Goal: Transaction & Acquisition: Register for event/course

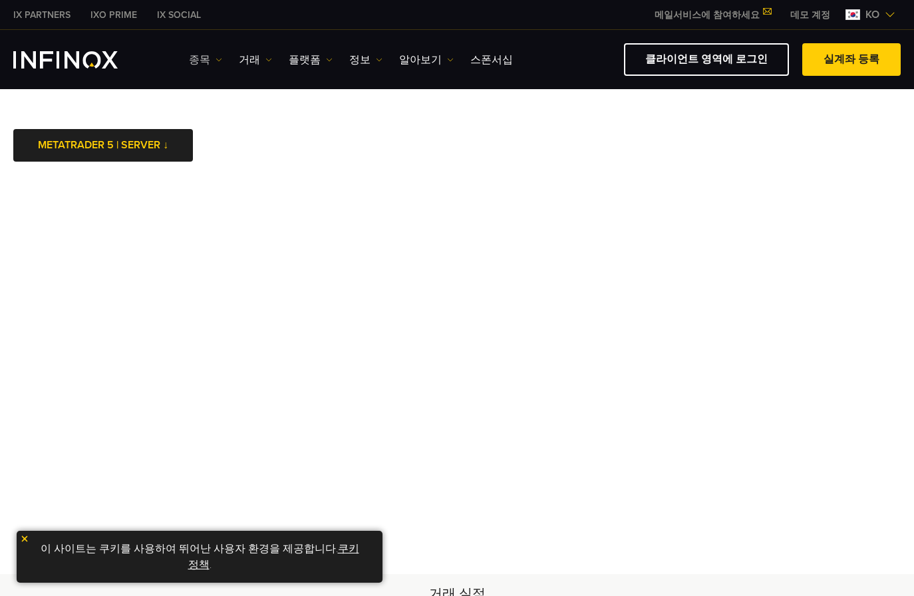
click at [218, 61] on img at bounding box center [219, 60] width 7 height 7
click at [224, 124] on link "상품 정보" at bounding box center [225, 130] width 72 height 29
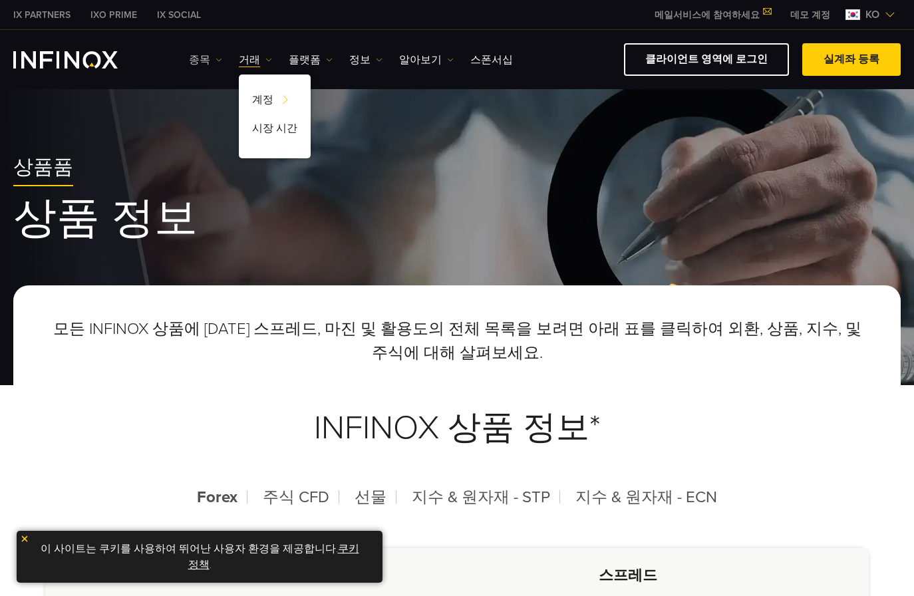
click at [203, 56] on link "종목" at bounding box center [205, 60] width 33 height 16
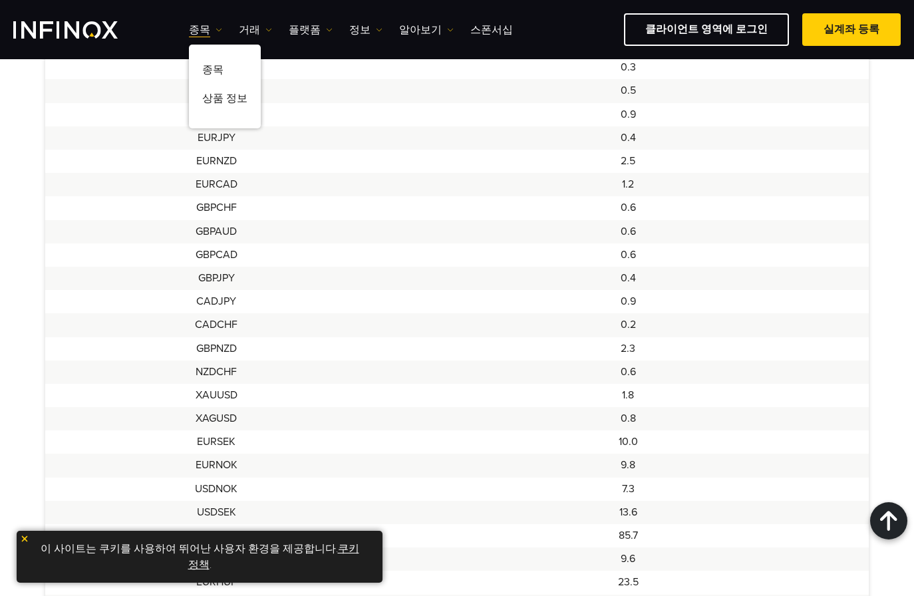
scroll to position [1131, 0]
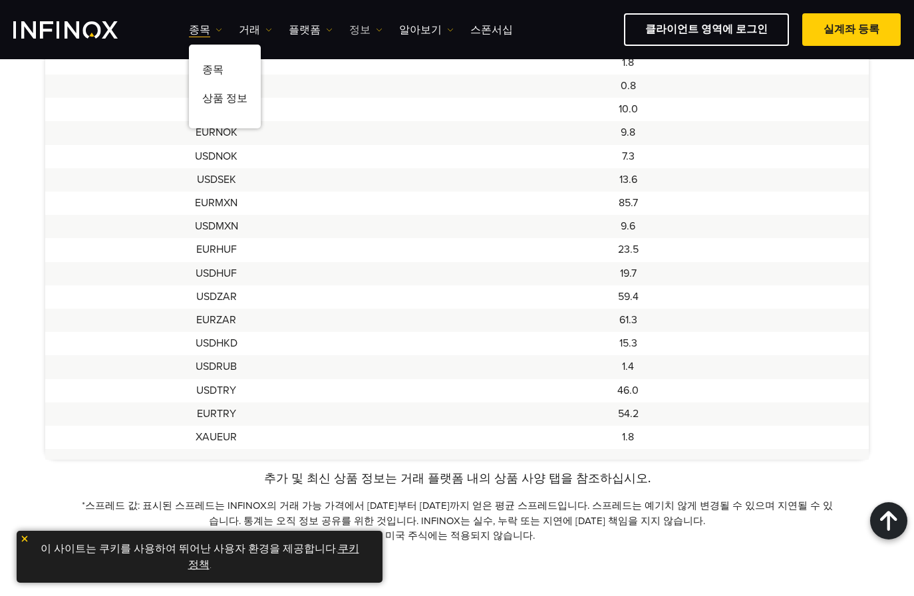
click at [367, 31] on link "정보" at bounding box center [365, 30] width 33 height 16
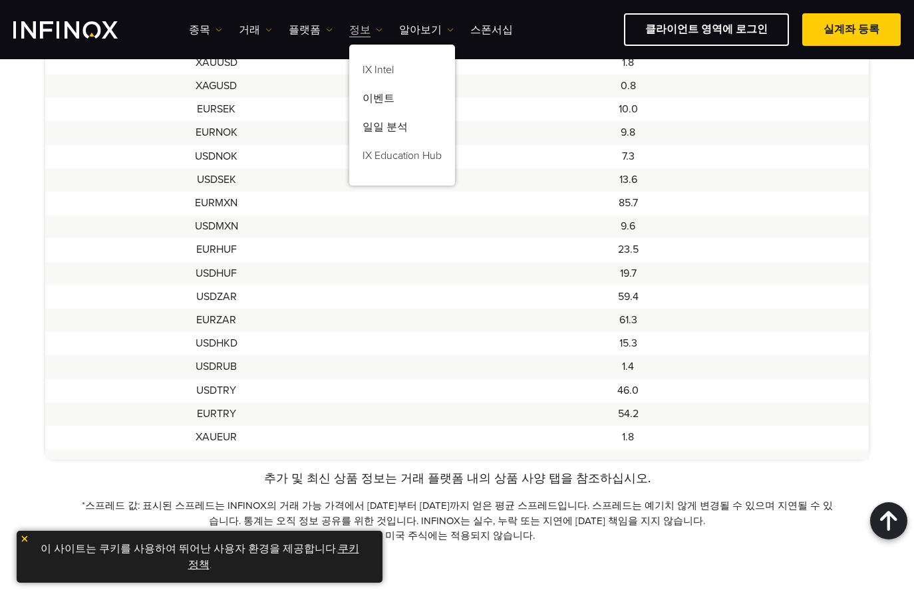
scroll to position [0, 0]
click at [76, 27] on img "INFINOX Logo" at bounding box center [65, 29] width 104 height 17
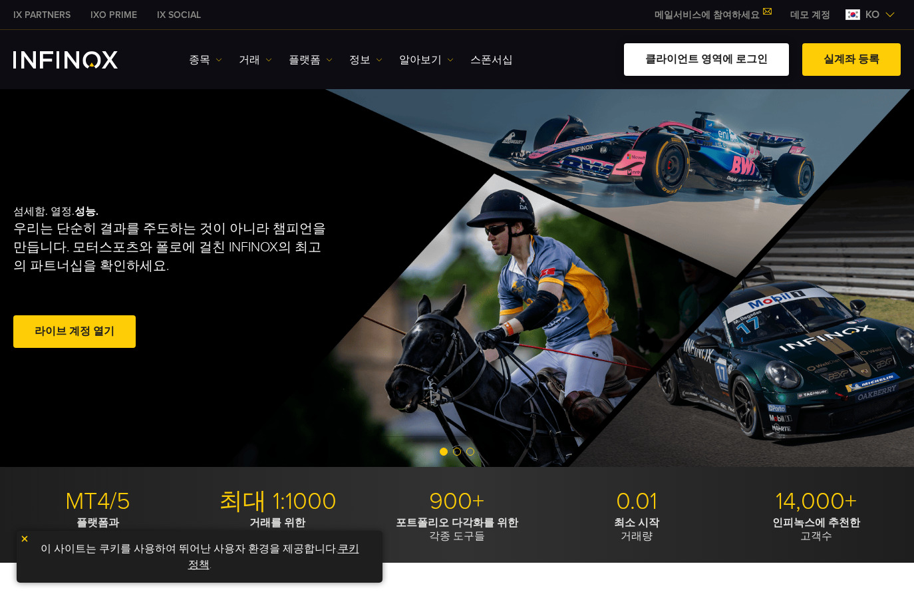
click at [715, 60] on link "클라이언트 영역에 로그인" at bounding box center [706, 59] width 165 height 33
click at [863, 63] on link "실계좌 등록" at bounding box center [851, 59] width 98 height 33
click at [86, 60] on img "INFINOX Logo" at bounding box center [65, 59] width 104 height 17
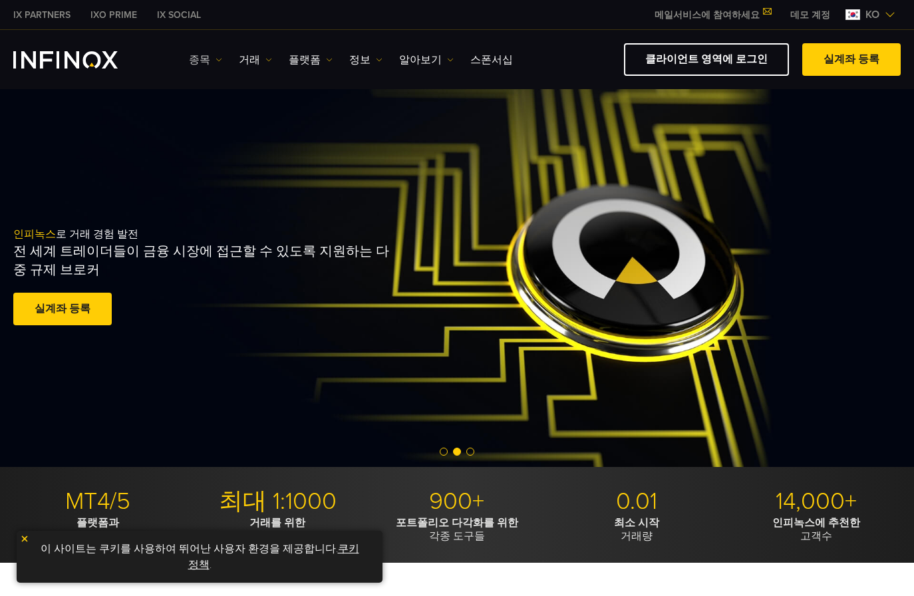
click at [201, 57] on link "종목" at bounding box center [205, 60] width 33 height 16
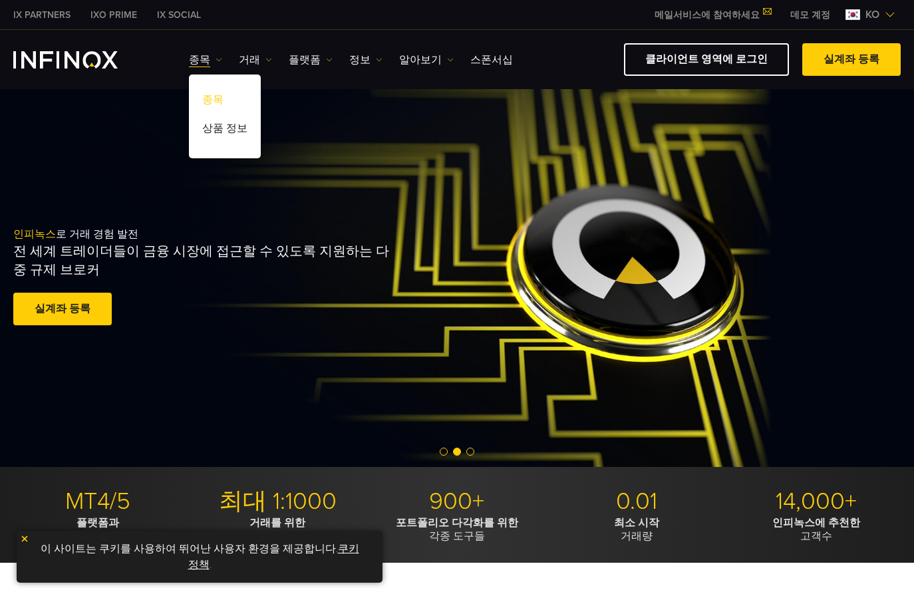
click at [216, 98] on link "종목" at bounding box center [225, 102] width 72 height 29
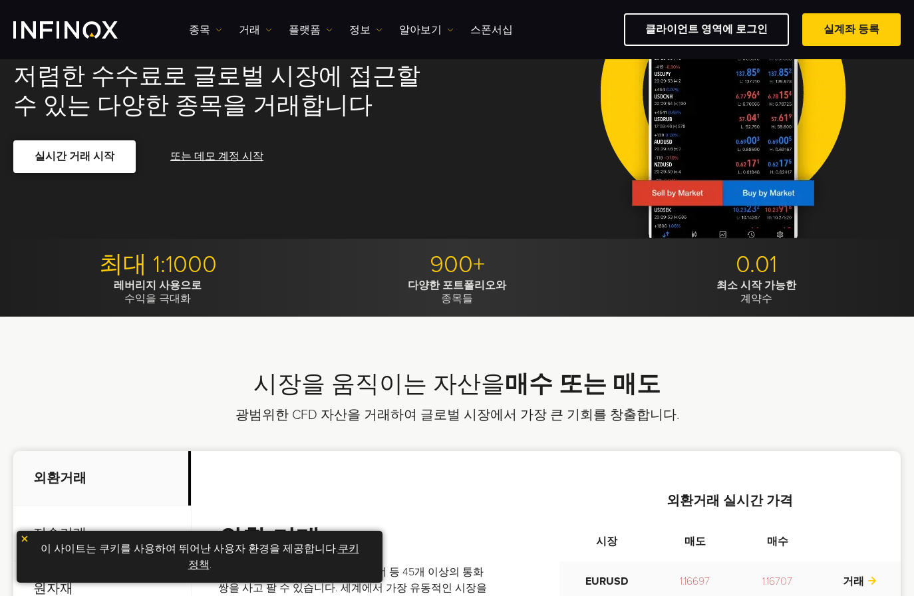
click at [75, 157] on span at bounding box center [75, 157] width 0 height 0
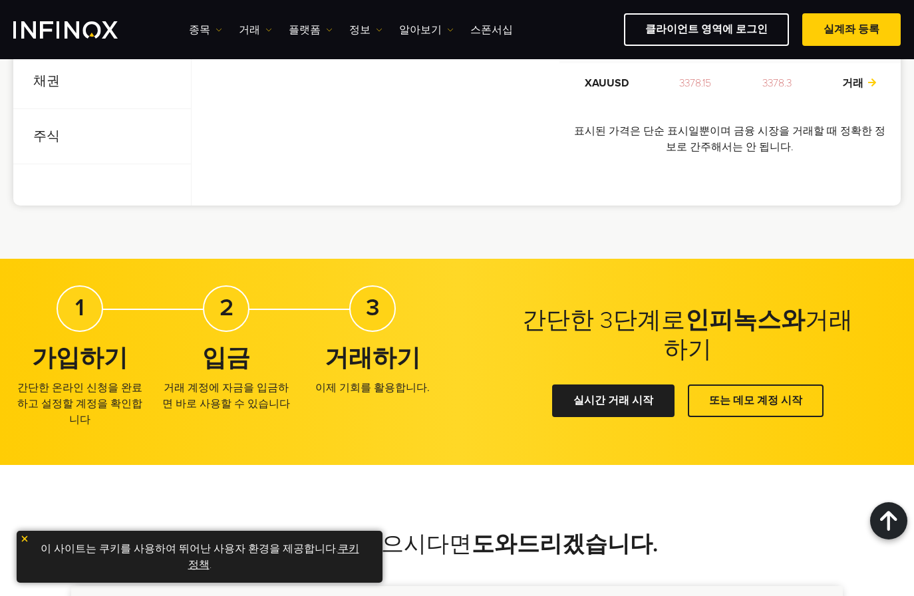
scroll to position [870, 0]
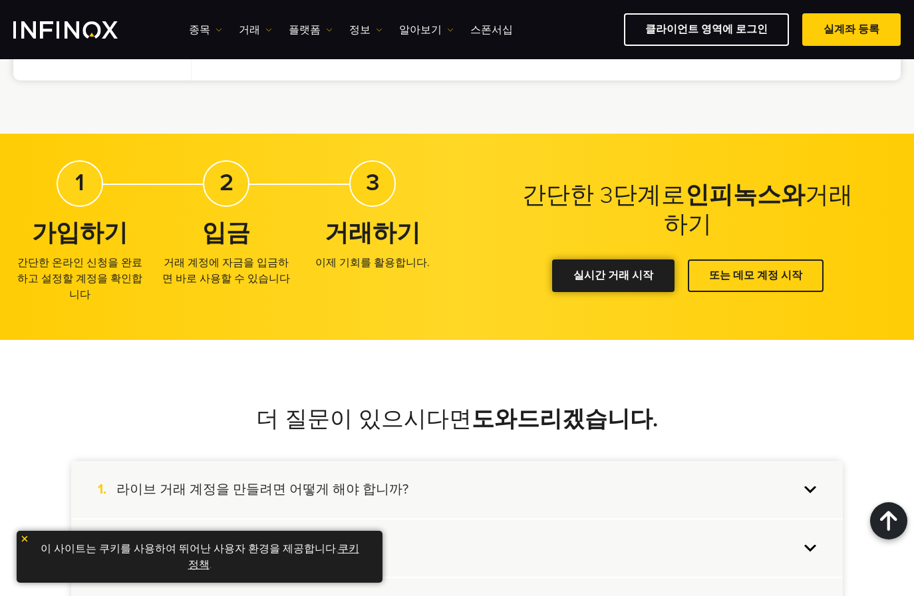
click at [610, 274] on link "실시간 거래 시작" at bounding box center [613, 275] width 122 height 33
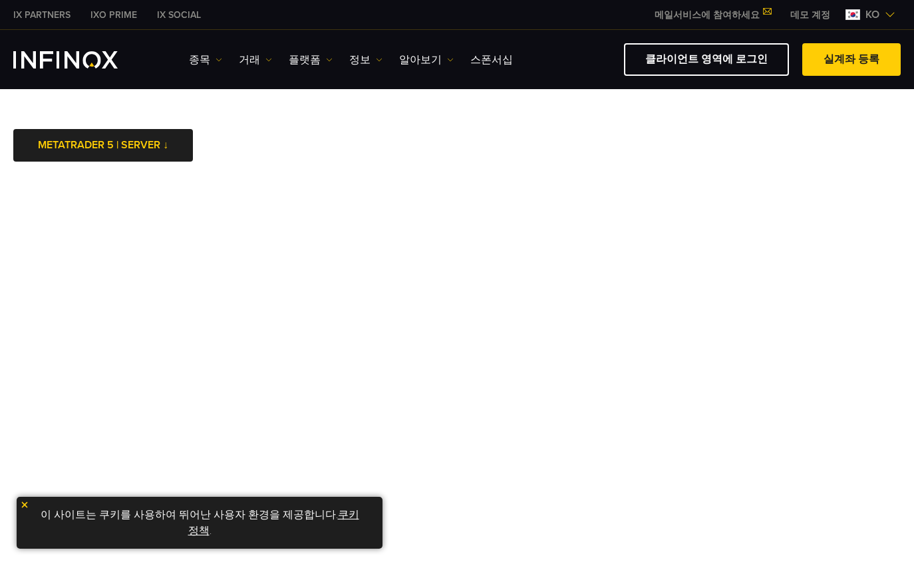
drag, startPoint x: 498, startPoint y: 151, endPoint x: 440, endPoint y: 150, distance: 57.9
